Goal: Transaction & Acquisition: Purchase product/service

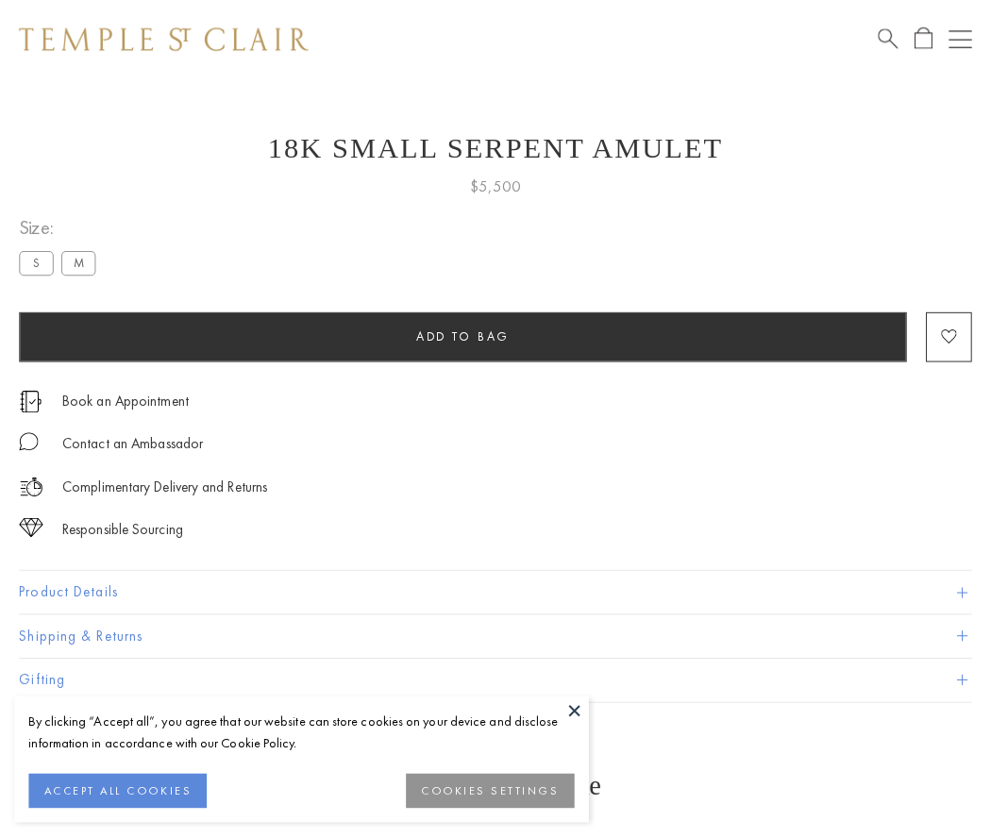
scroll to position [76, 0]
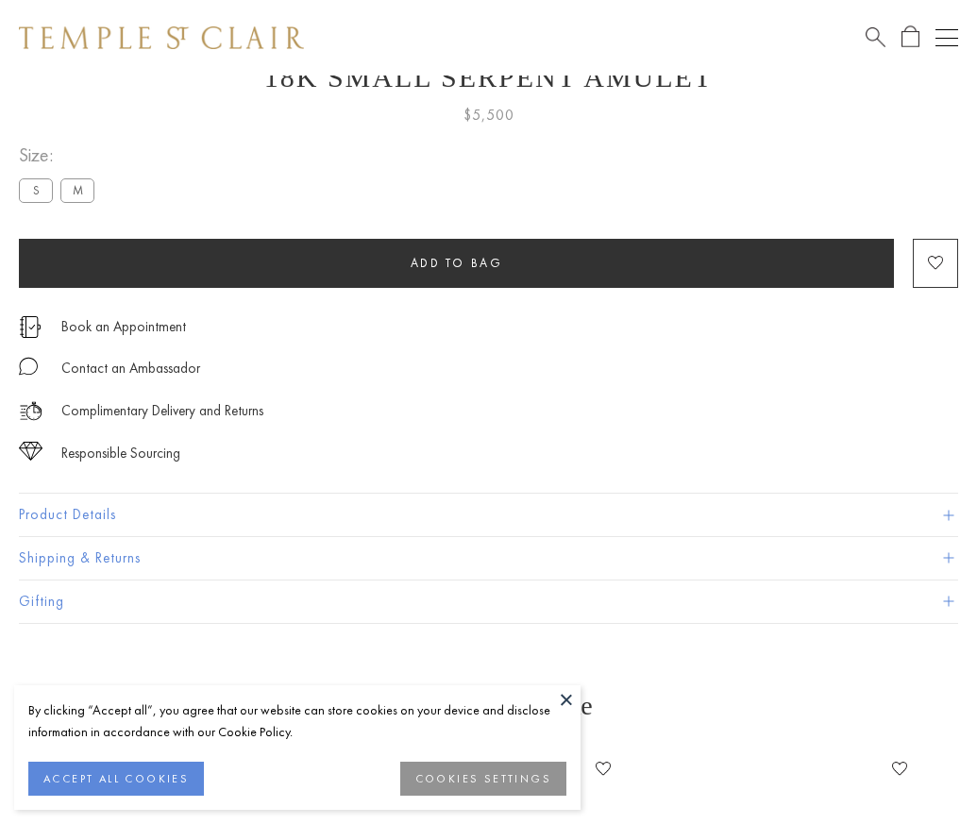
click at [456, 262] on span "Add to bag" at bounding box center [457, 263] width 92 height 16
